Goal: Transaction & Acquisition: Purchase product/service

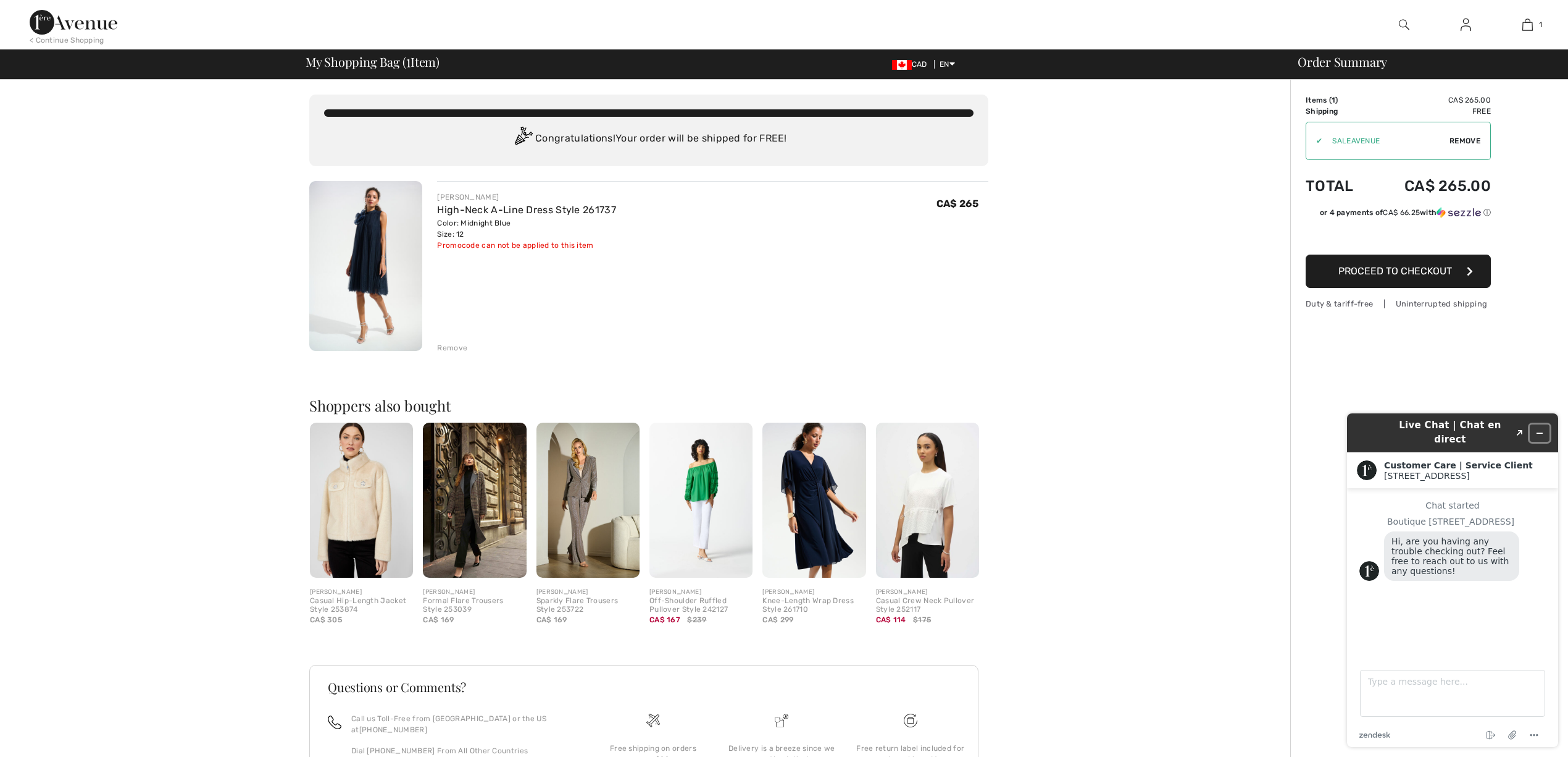
click at [1546, 425] on button "Minimize widget" at bounding box center [1539, 433] width 20 height 17
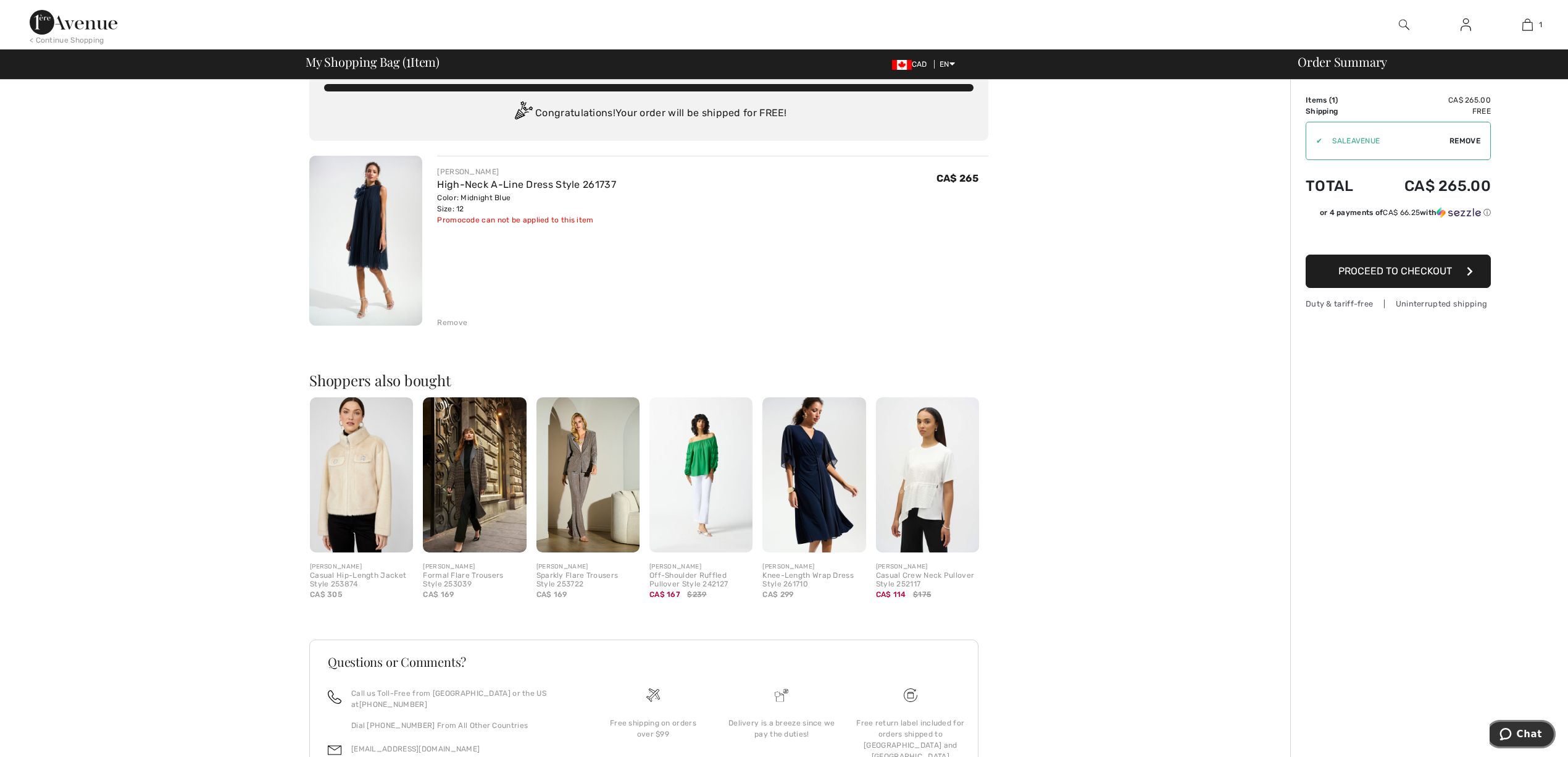
scroll to position [20, 0]
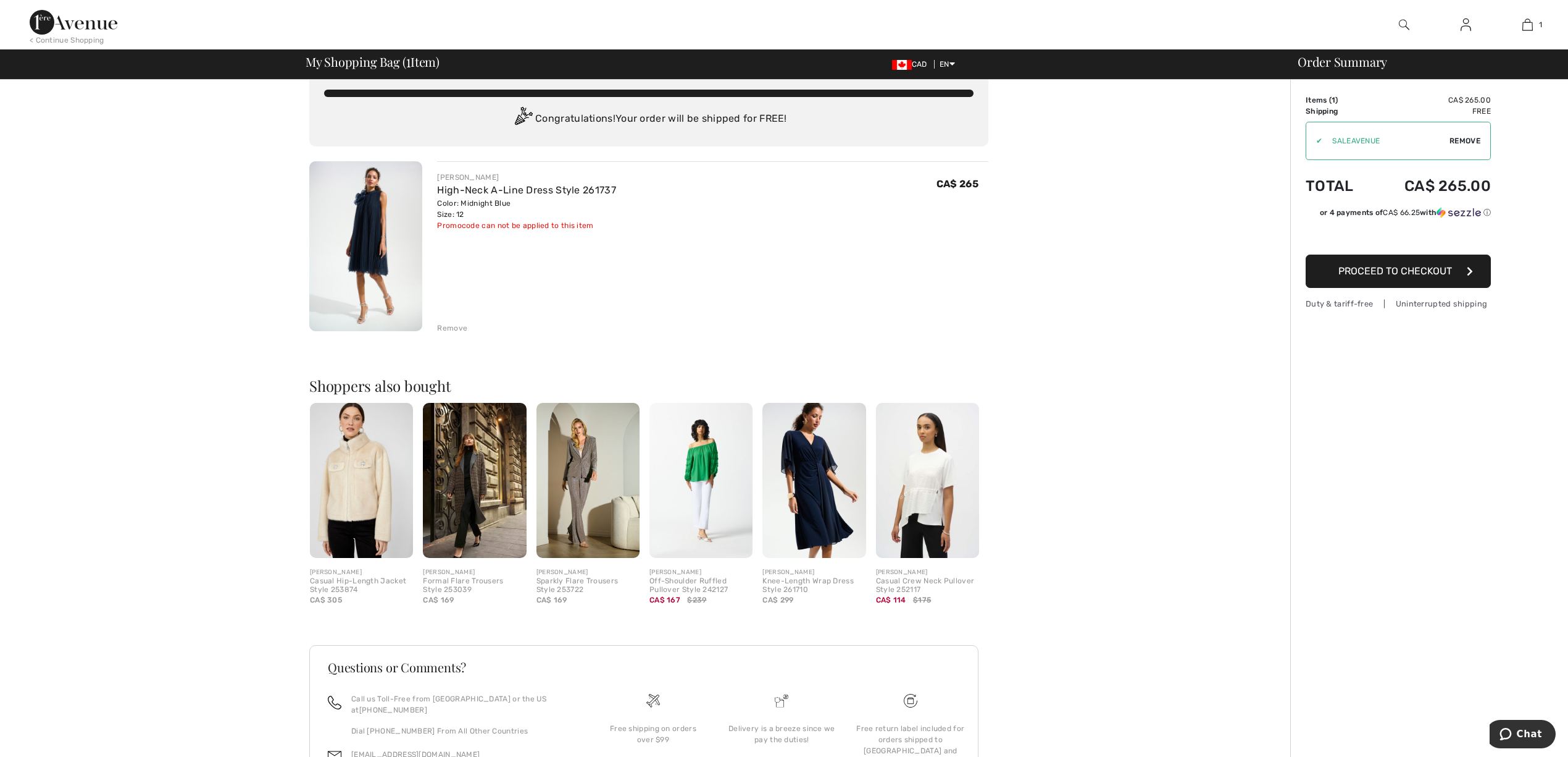
click at [1364, 270] on span "Proceed to Checkout" at bounding box center [1394, 270] width 114 height 11
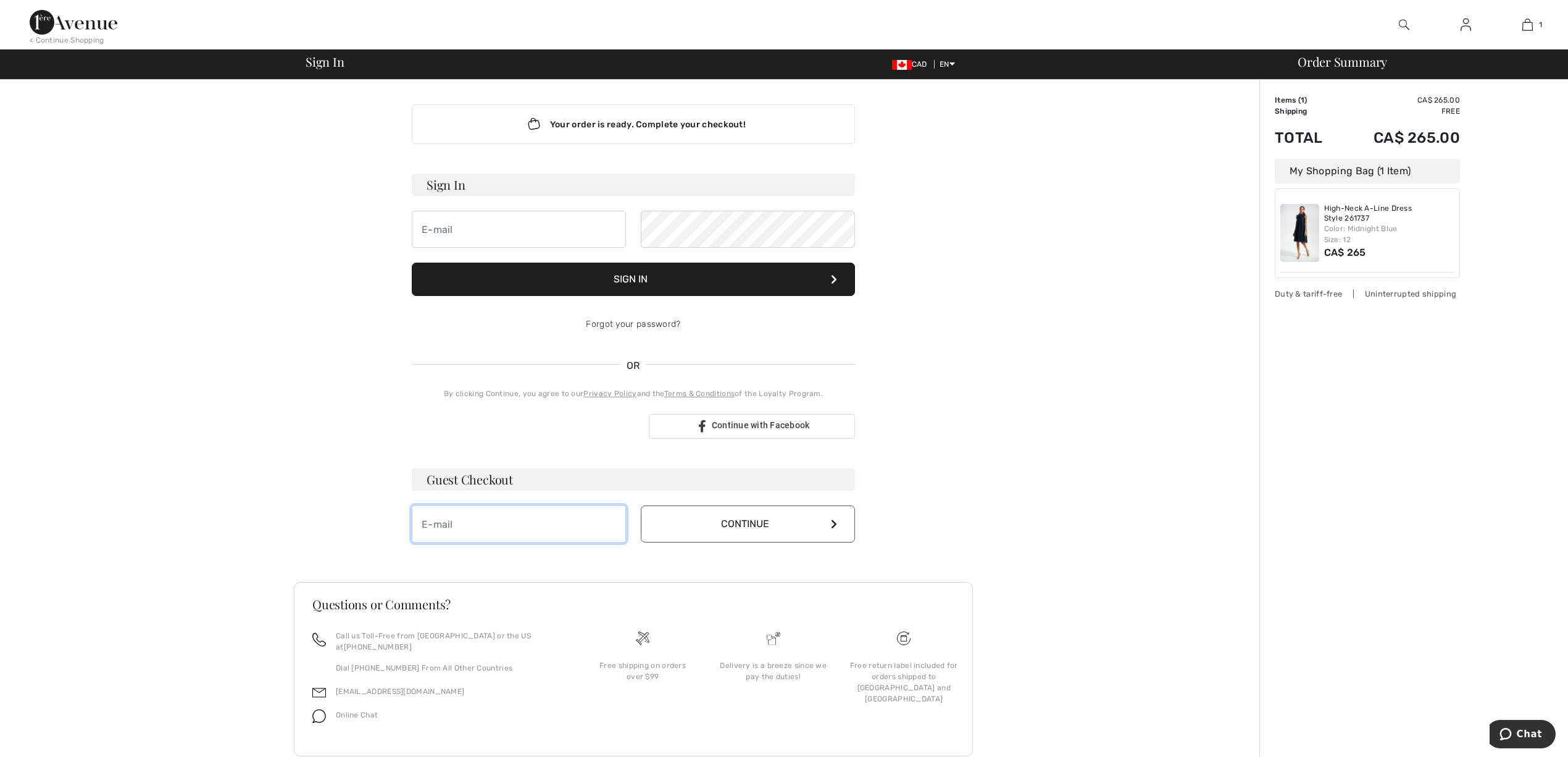
click at [538, 525] on input "email" at bounding box center [519, 524] width 215 height 37
type input "[EMAIL_ADDRESS][DOMAIN_NAME]"
click at [725, 530] on button "Continue" at bounding box center [748, 524] width 215 height 37
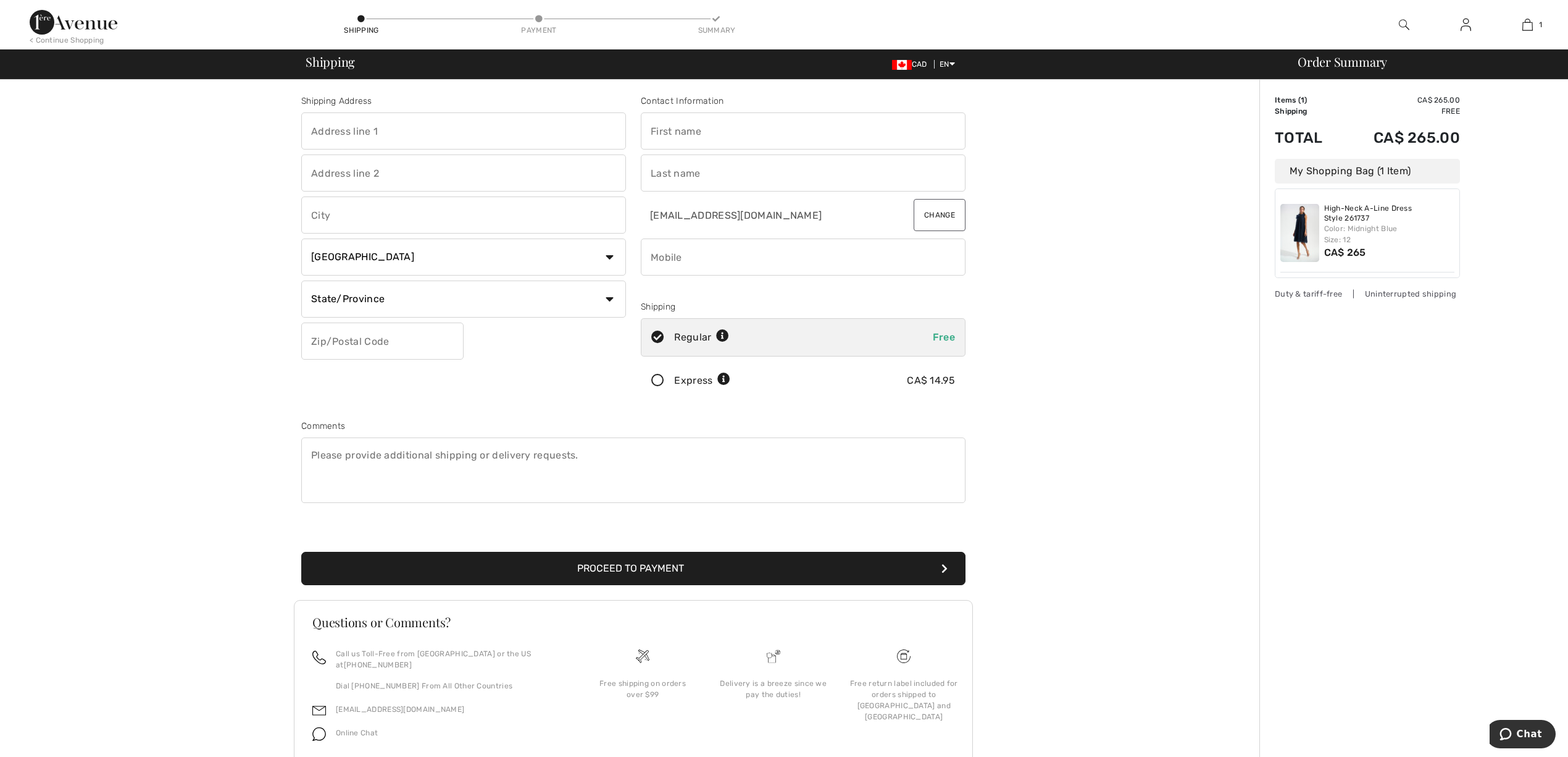
click at [815, 134] on input "text" at bounding box center [803, 130] width 325 height 37
type input "Brittany"
type input "Newmeyer"
click at [694, 247] on input "phone" at bounding box center [803, 256] width 325 height 37
type input "3064606670"
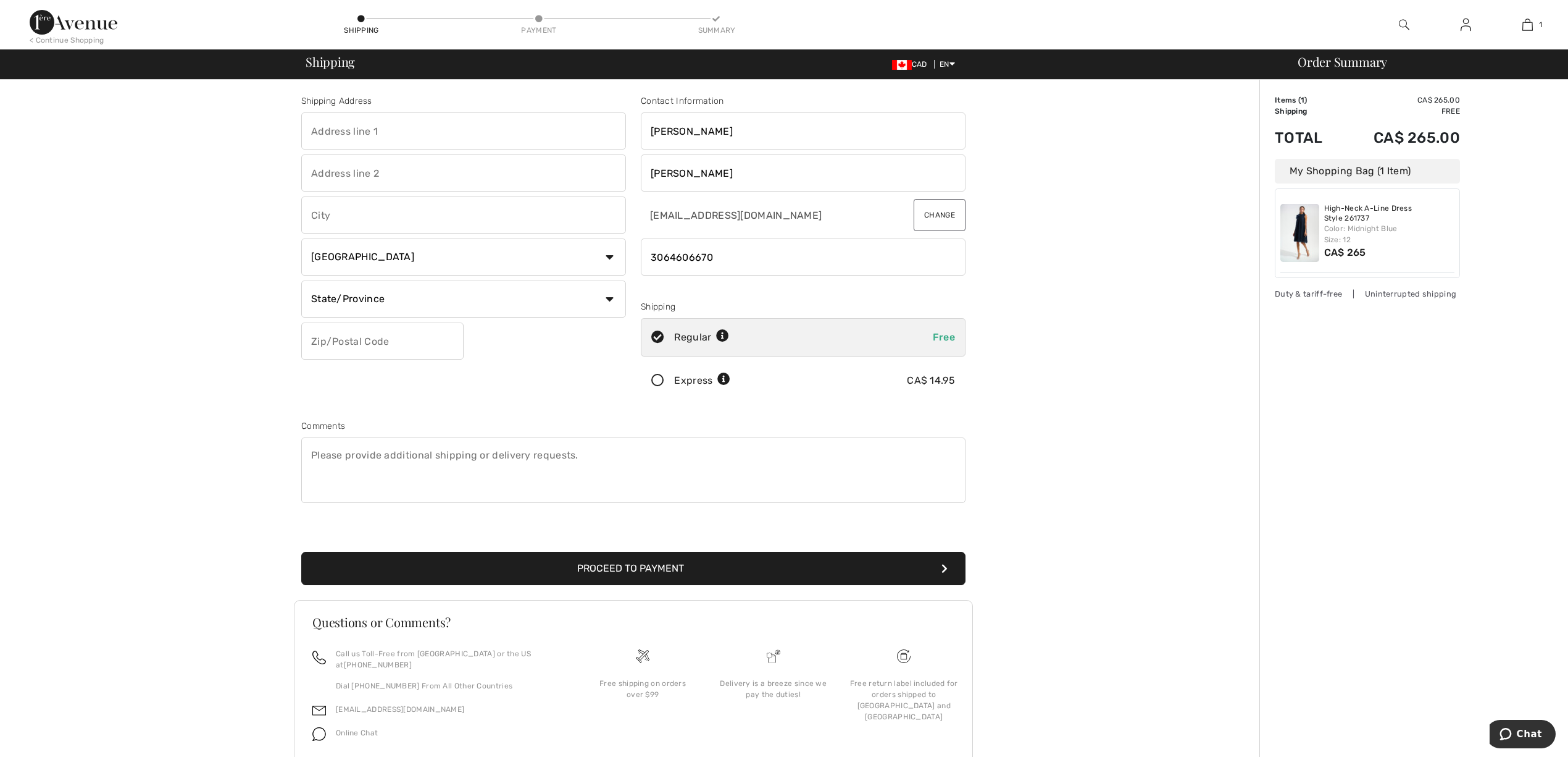
click at [658, 380] on icon at bounding box center [657, 381] width 33 height 13
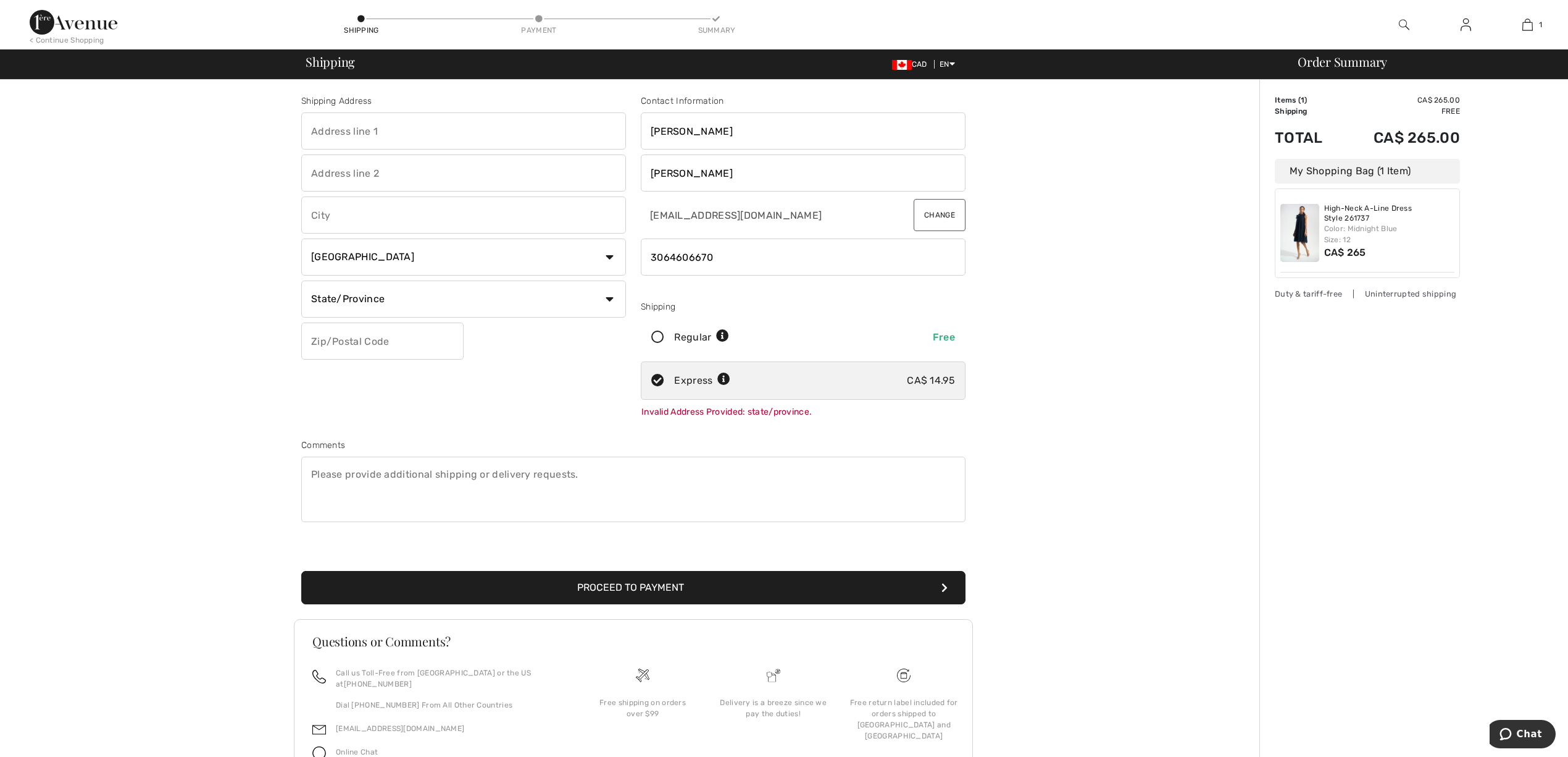
click at [368, 136] on input "text" at bounding box center [463, 130] width 325 height 37
type input "1101-9th Ave West"
type input "Kindersley"
click at [438, 136] on input "1101-9th Ave West" at bounding box center [463, 130] width 325 height 37
type input "1101-9th Ave West-b1986"
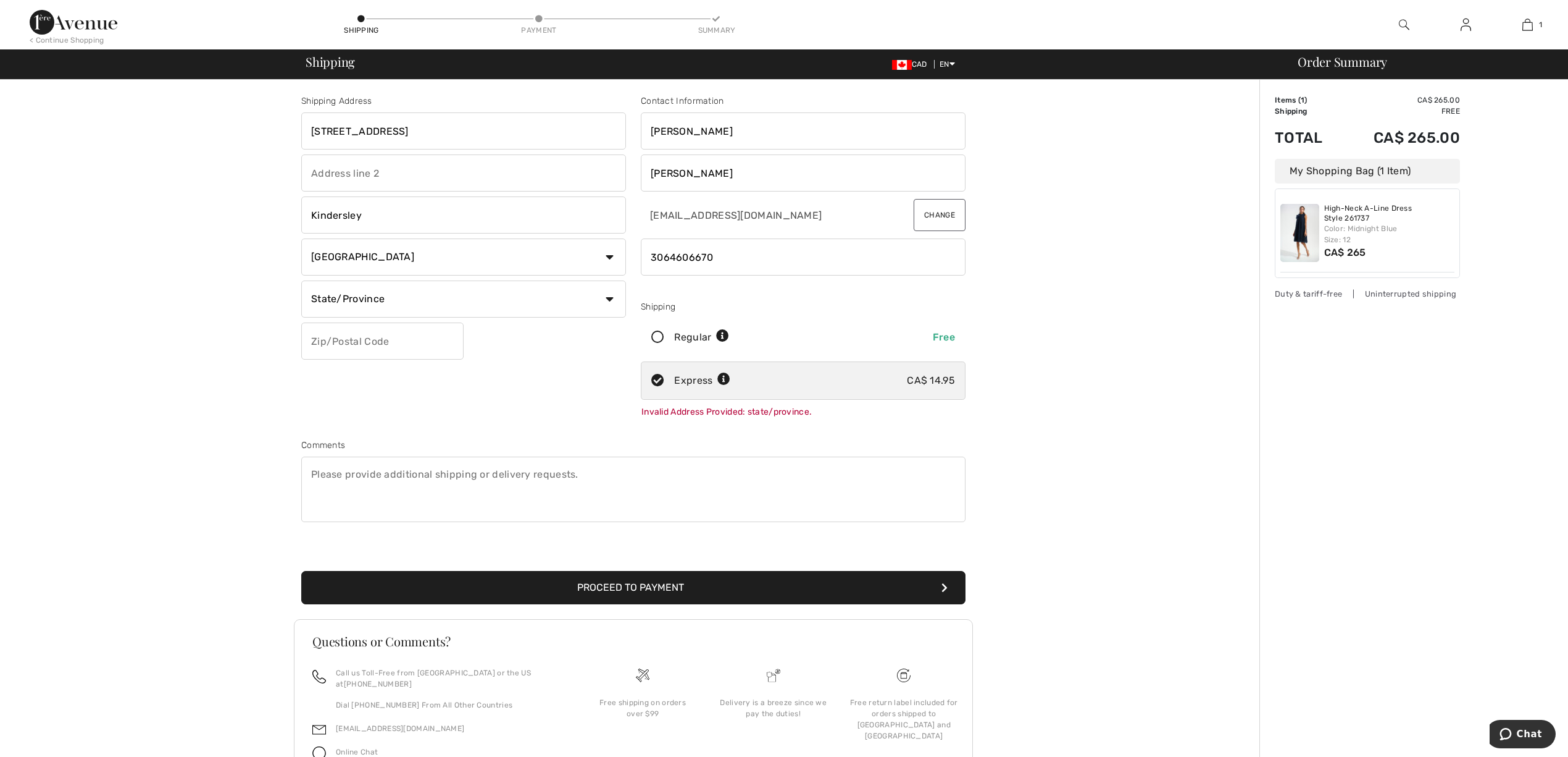
click at [558, 598] on button "Proceed to Payment" at bounding box center [633, 587] width 664 height 34
click at [391, 334] on input "text" at bounding box center [382, 341] width 162 height 37
type input "S0L1S0"
click at [573, 594] on button "Proceed to Payment" at bounding box center [633, 587] width 664 height 34
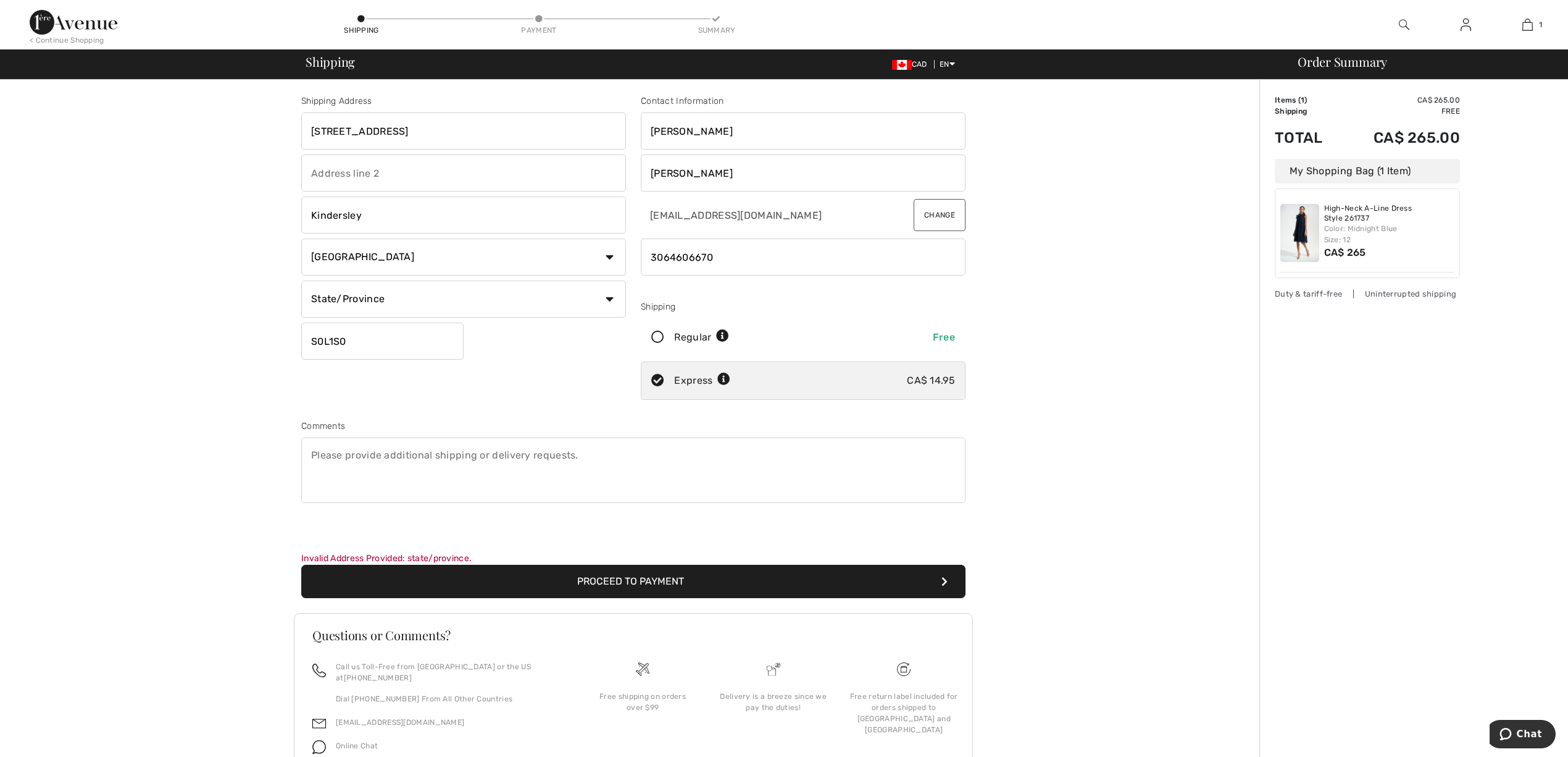
click at [464, 132] on input "1101-9th Ave West-b1986" at bounding box center [463, 130] width 325 height 37
type input "1101-9th Ave West"
click at [1153, 401] on div "Shipping Address 1101-9th Ave West Kindersley Country Canada United States Afgh…" at bounding box center [633, 448] width 1252 height 738
click at [635, 588] on button "Proceed to Payment" at bounding box center [633, 581] width 664 height 34
click at [401, 307] on select "State/Province Alberta British Columbia Manitoba New Brunswick Newfoundland and…" at bounding box center [463, 298] width 325 height 37
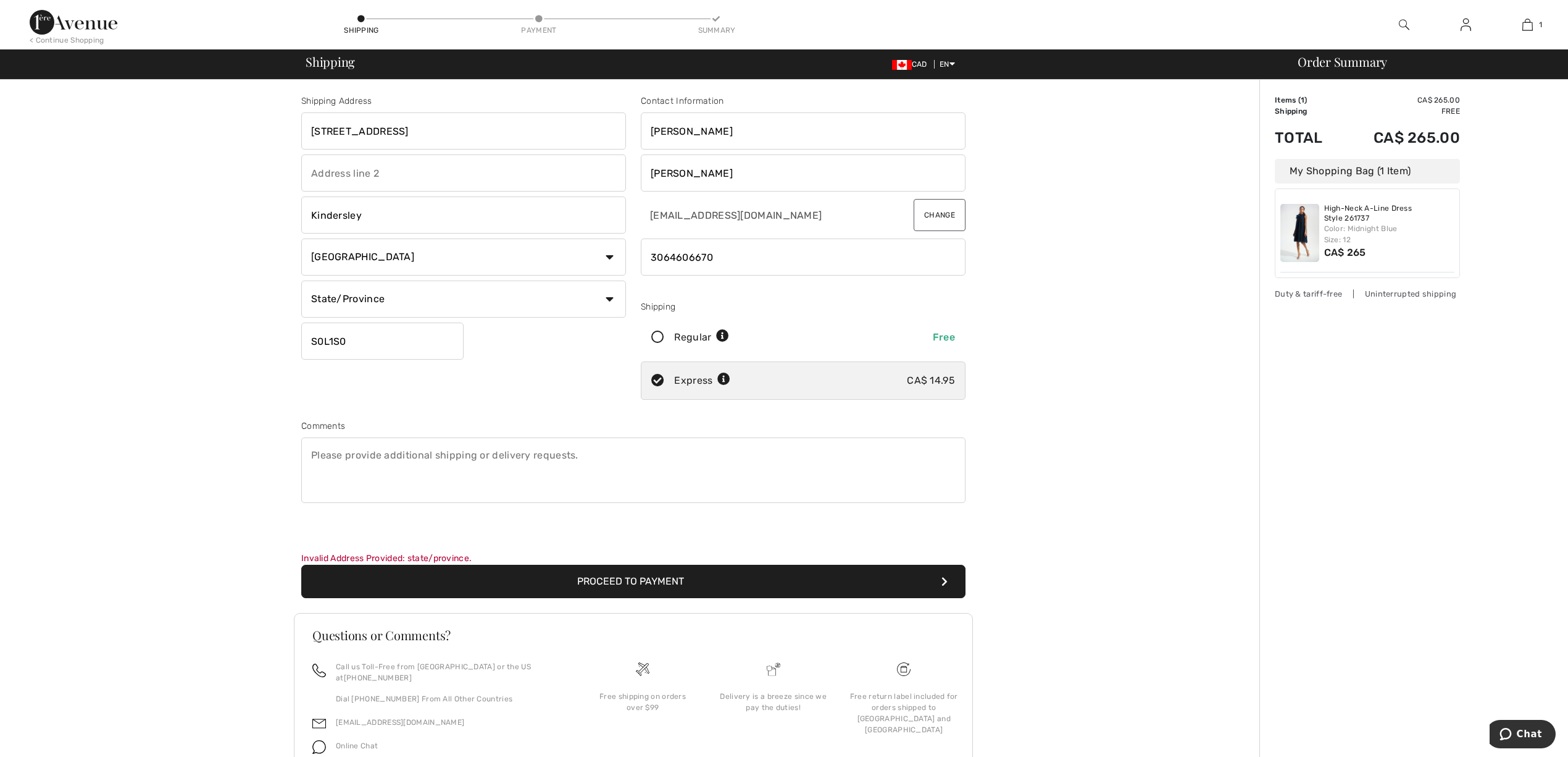
select select "SK"
click at [301, 280] on select "State/Province Alberta British Columbia Manitoba New Brunswick Newfoundland and…" at bounding box center [463, 298] width 325 height 37
click at [437, 129] on input "1101-9th Ave West" at bounding box center [463, 130] width 325 height 37
type input "1101-9th Ave West-b1986"
click at [470, 579] on button "Proceed to Payment" at bounding box center [633, 581] width 664 height 34
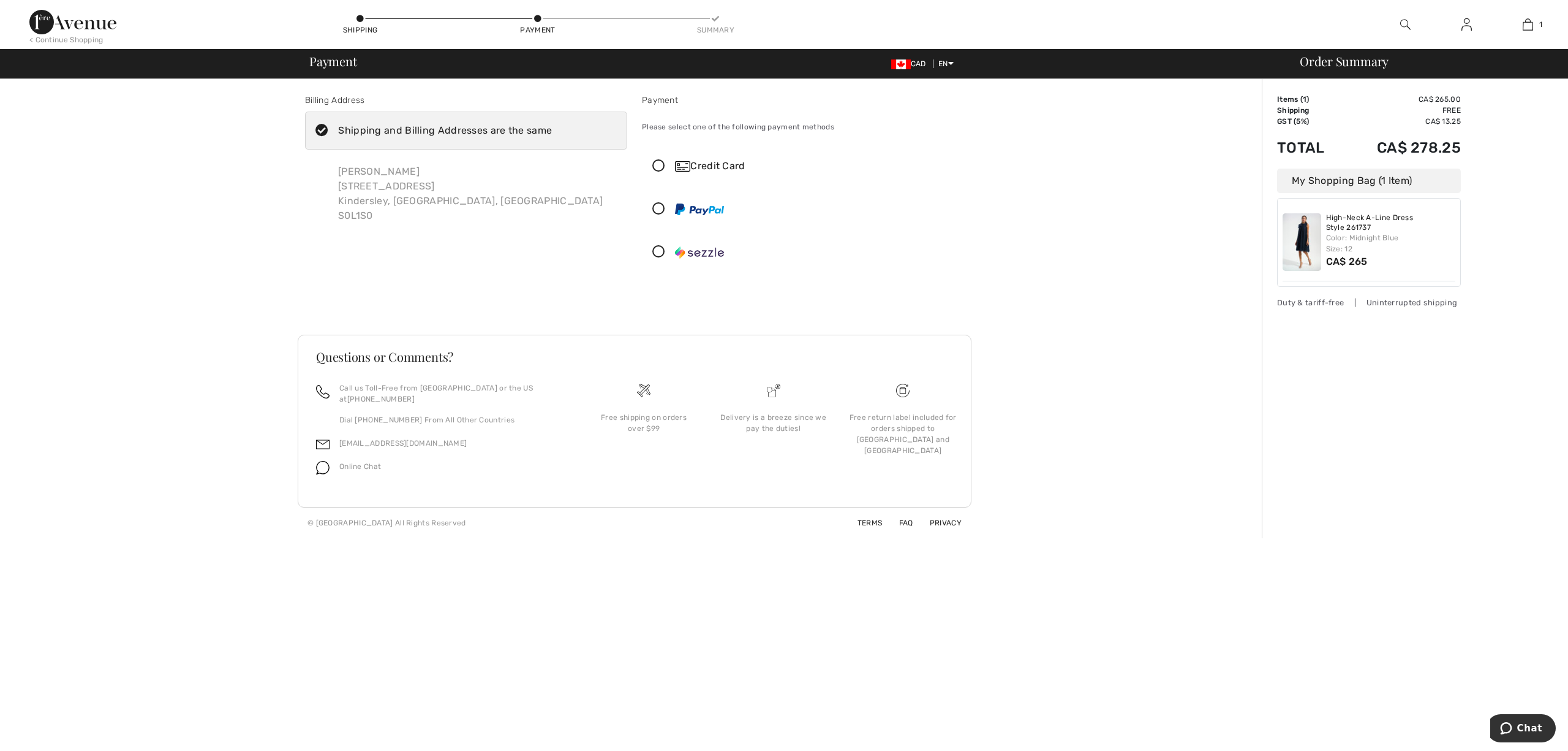
click at [659, 163] on icon at bounding box center [659, 167] width 32 height 13
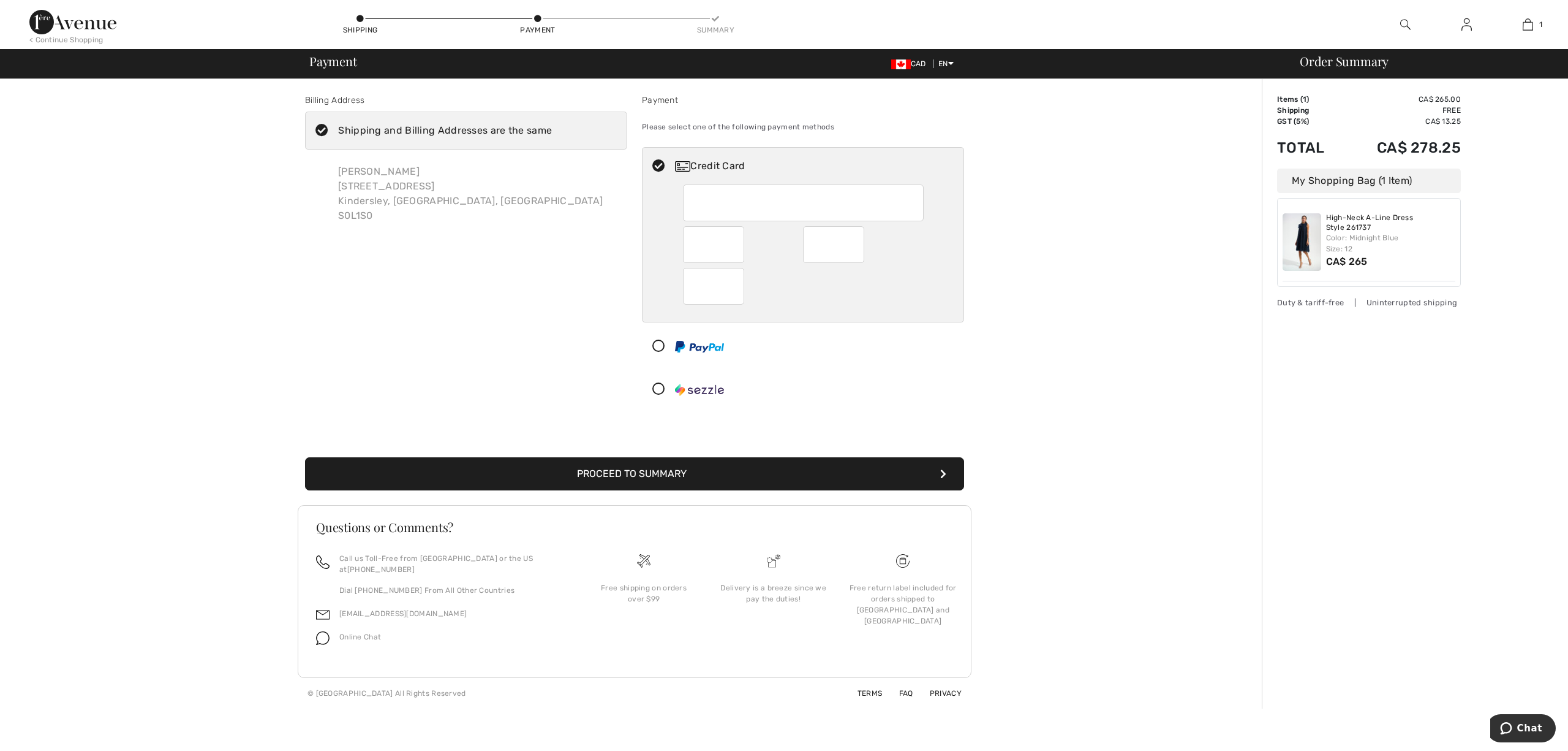
click at [666, 469] on button "Proceed to Summary" at bounding box center [634, 473] width 659 height 33
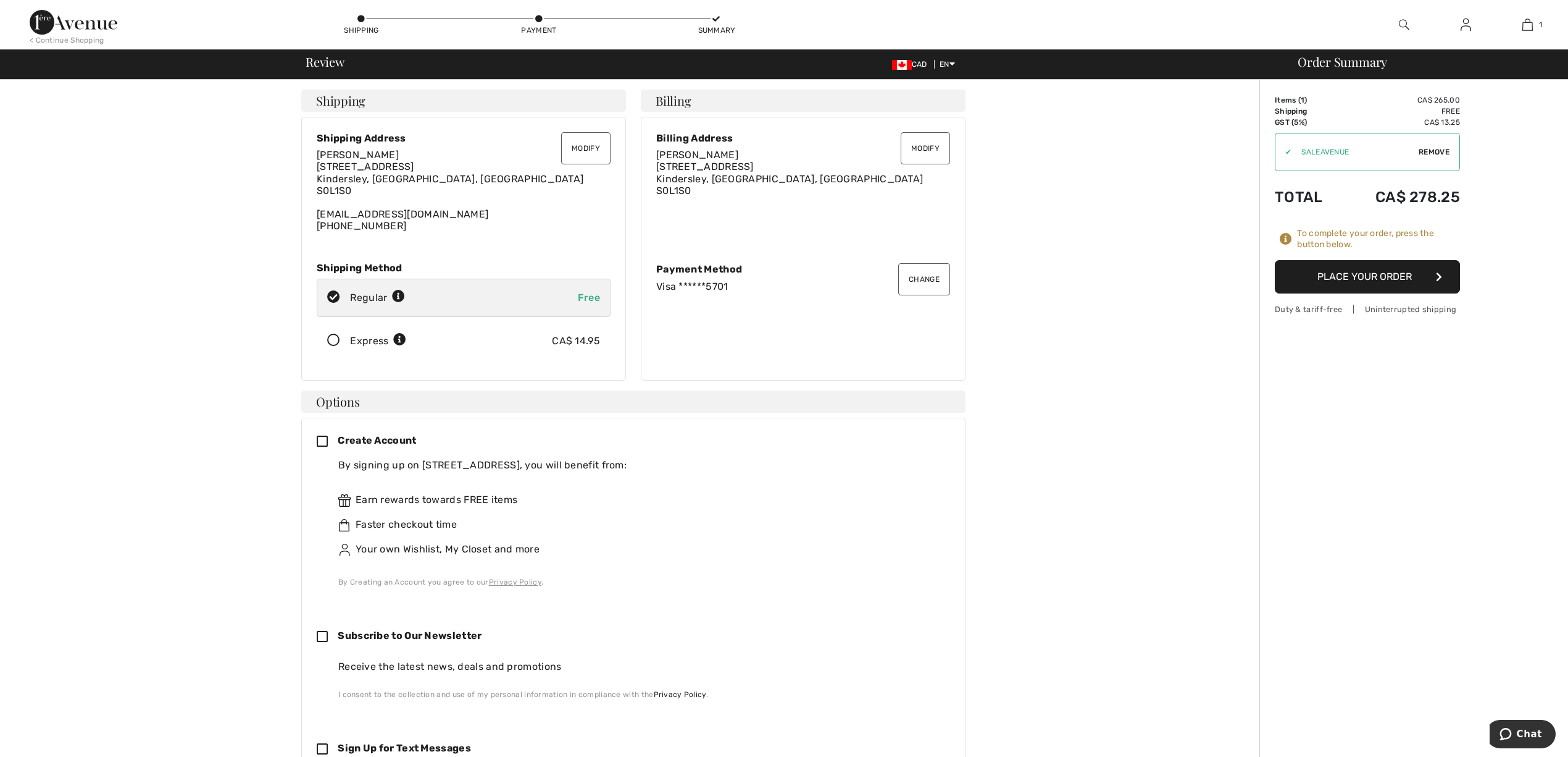
click at [335, 341] on icon at bounding box center [333, 341] width 33 height 13
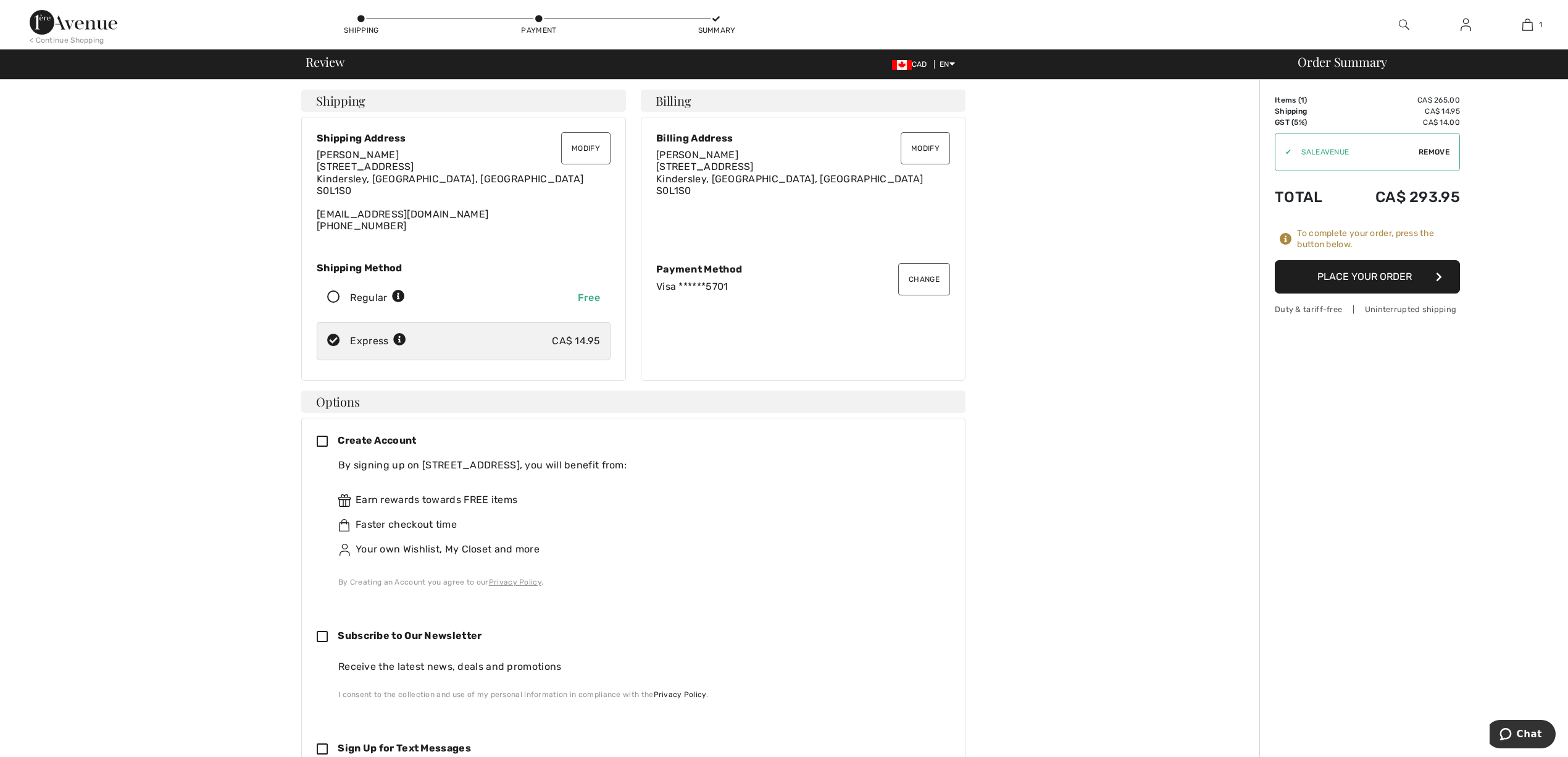
click at [1384, 278] on button "Place Your Order" at bounding box center [1367, 276] width 185 height 34
